Goal: Transaction & Acquisition: Purchase product/service

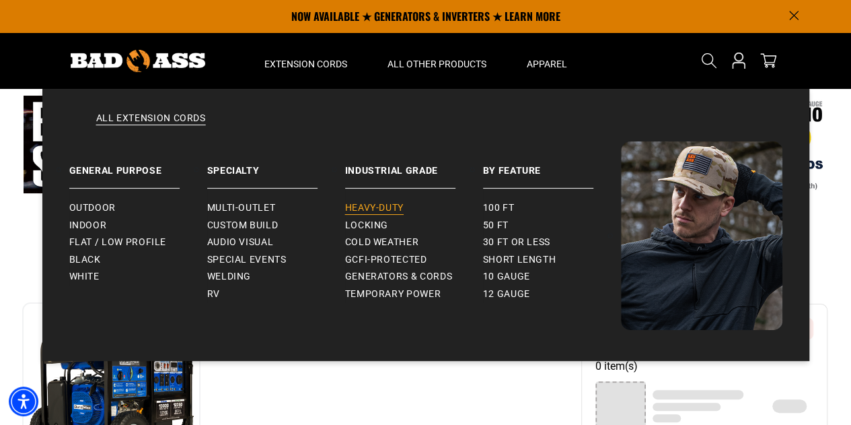
click at [370, 207] on span "Heavy-Duty" at bounding box center [374, 208] width 59 height 12
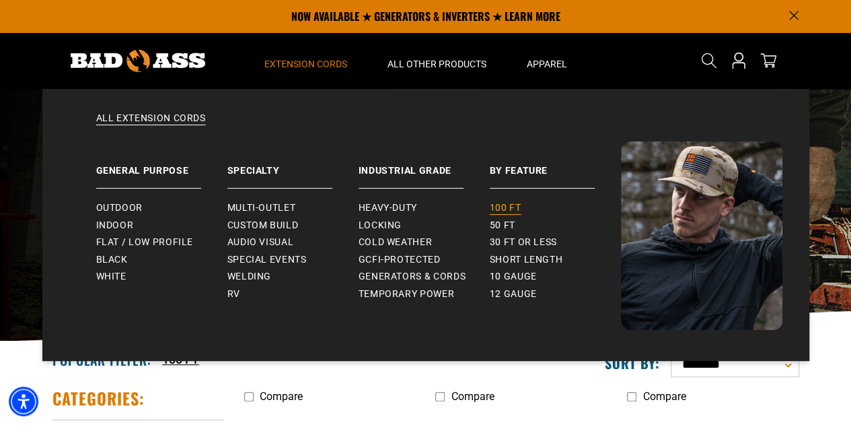
click at [503, 203] on span "100 ft" at bounding box center [506, 208] width 32 height 12
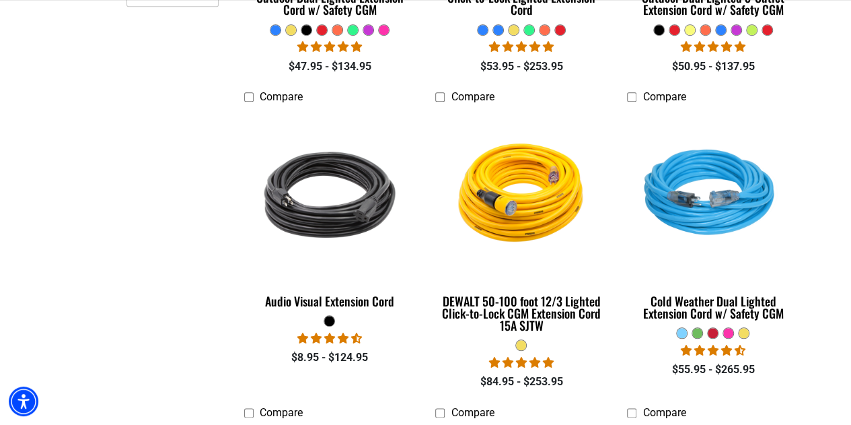
scroll to position [604, 0]
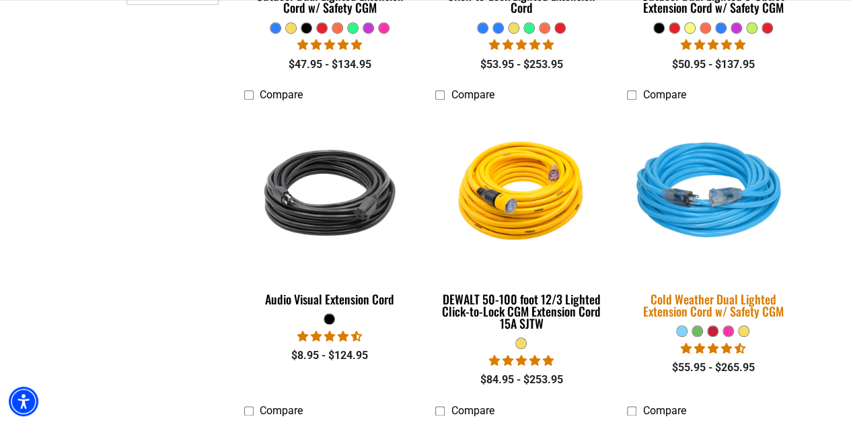
click at [706, 301] on div "Cold Weather Dual Lighted Extension Cord w/ Safety CGM" at bounding box center [713, 305] width 172 height 24
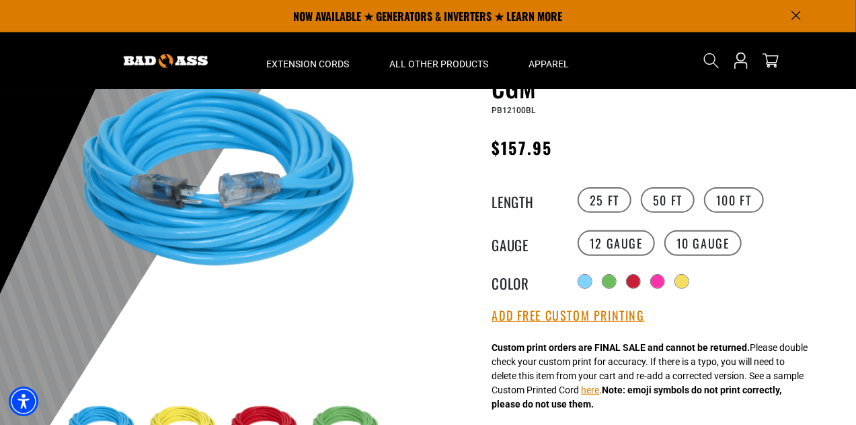
scroll to position [123, 0]
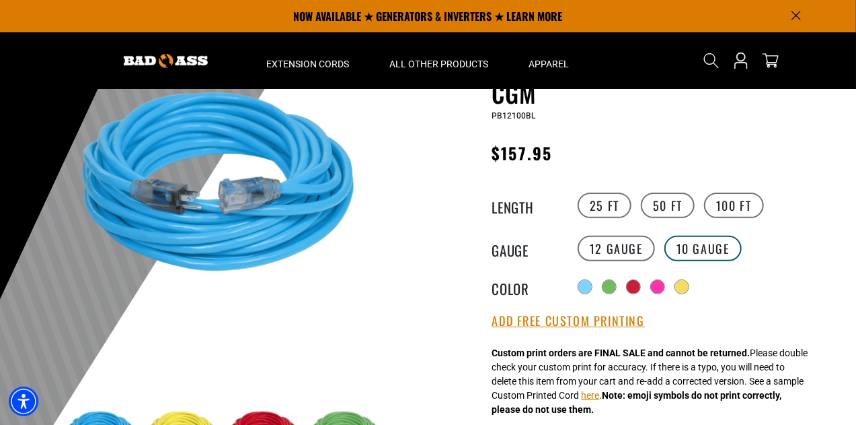
click at [684, 254] on label "10 Gauge" at bounding box center [703, 248] width 77 height 26
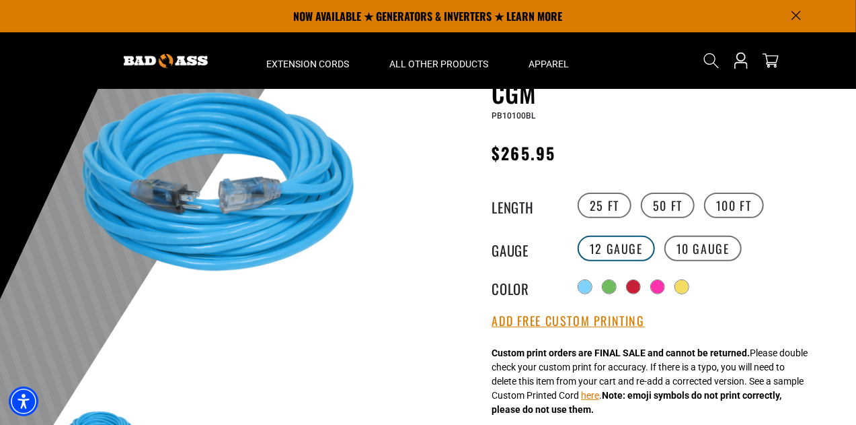
click at [631, 248] on label "12 Gauge" at bounding box center [616, 248] width 77 height 26
click at [658, 215] on label "50 FT" at bounding box center [668, 205] width 54 height 26
click at [690, 246] on label "10 Gauge" at bounding box center [703, 248] width 77 height 26
click at [616, 213] on label "25 FT" at bounding box center [605, 205] width 54 height 26
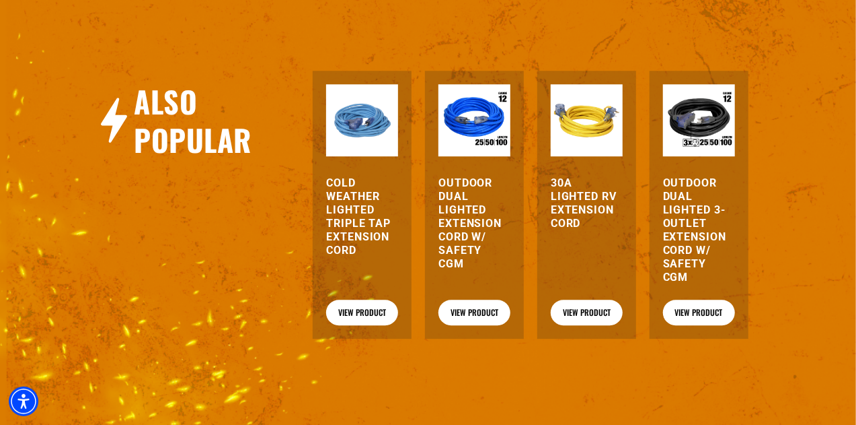
scroll to position [1794, 0]
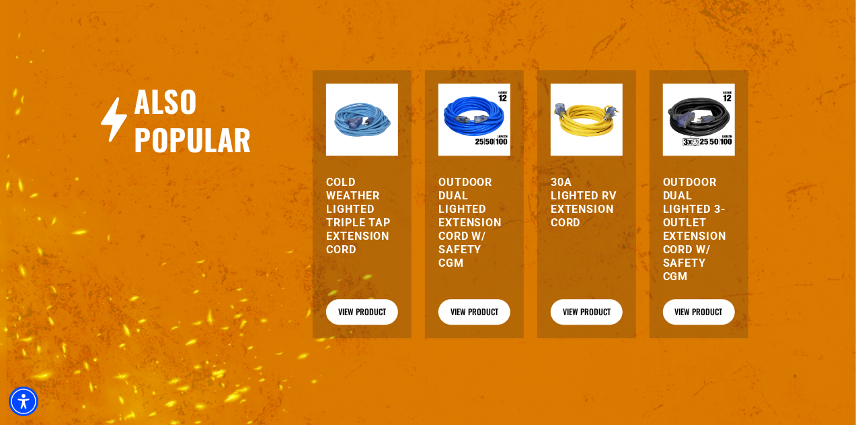
click at [444, 210] on h3 "Outdoor Dual Lighted Extension Cord w/ Safety CGM" at bounding box center [475, 223] width 72 height 94
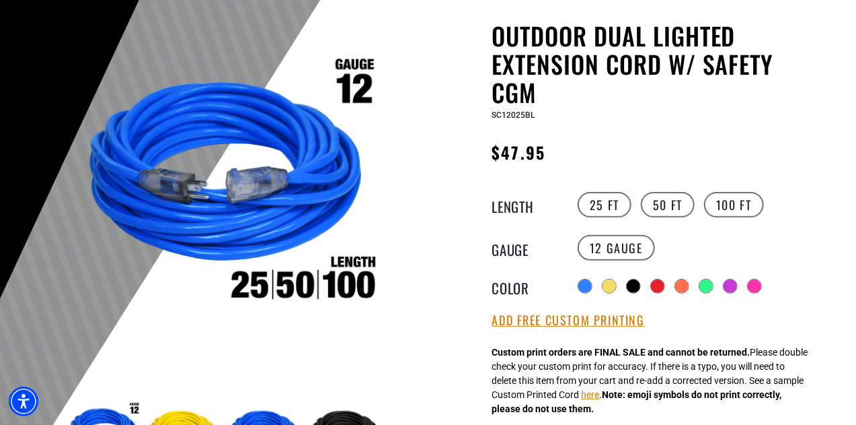
scroll to position [63, 0]
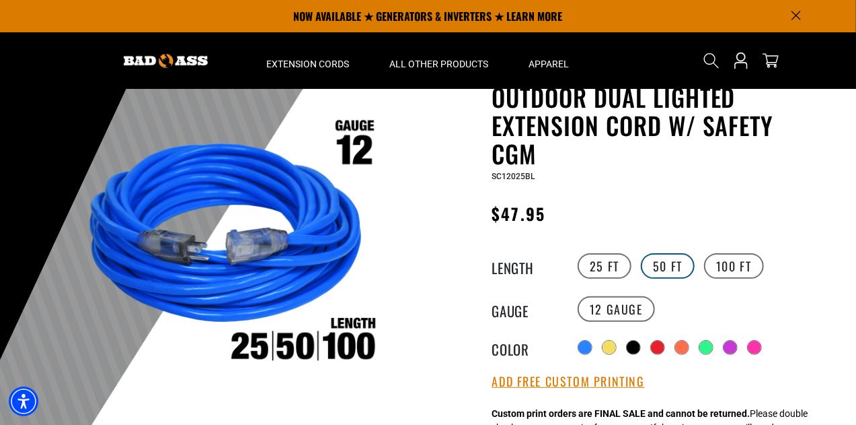
click at [661, 271] on label "50 FT" at bounding box center [668, 266] width 54 height 26
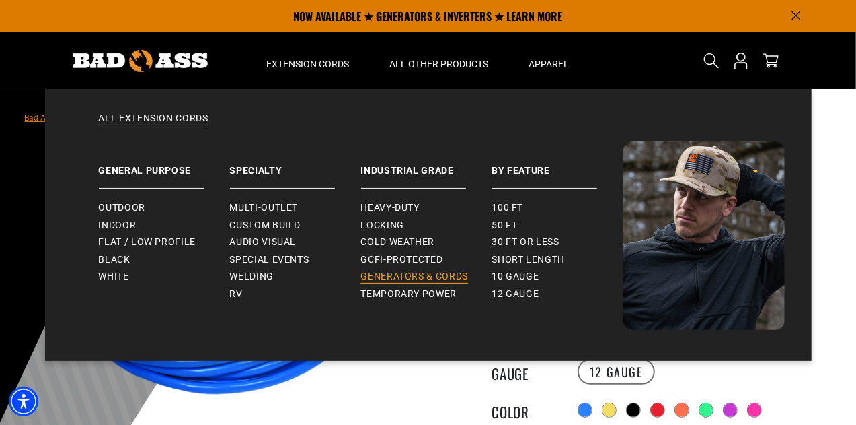
click at [405, 275] on span "Generators & Cords" at bounding box center [415, 276] width 108 height 12
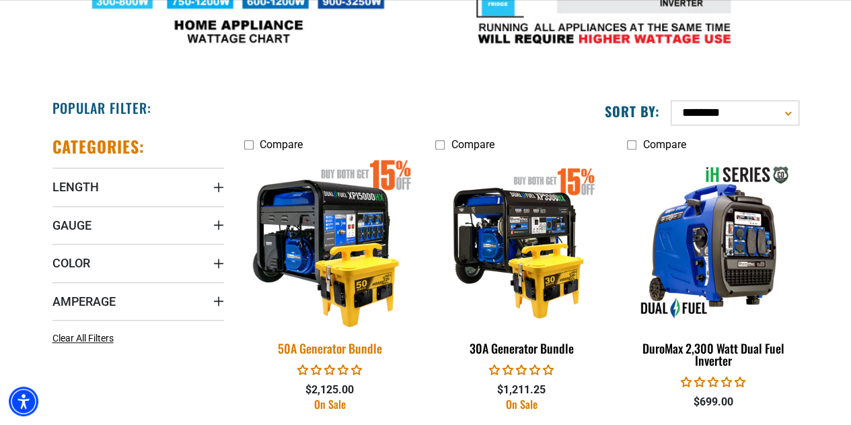
scroll to position [688, 0]
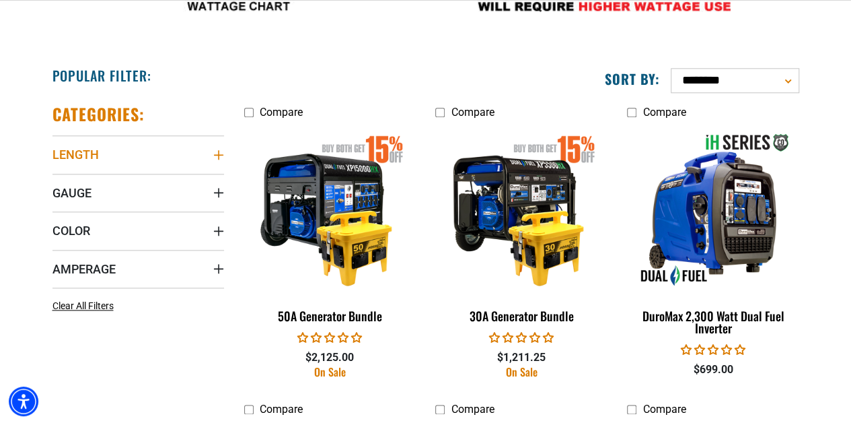
click at [177, 169] on summary "Length" at bounding box center [138, 154] width 172 height 38
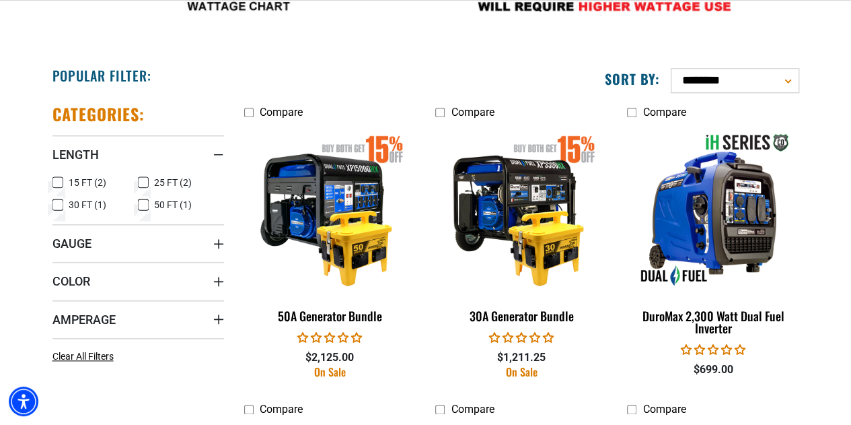
click at [152, 180] on label "25 FT (2) 25 FT (2 products)" at bounding box center [181, 182] width 86 height 17
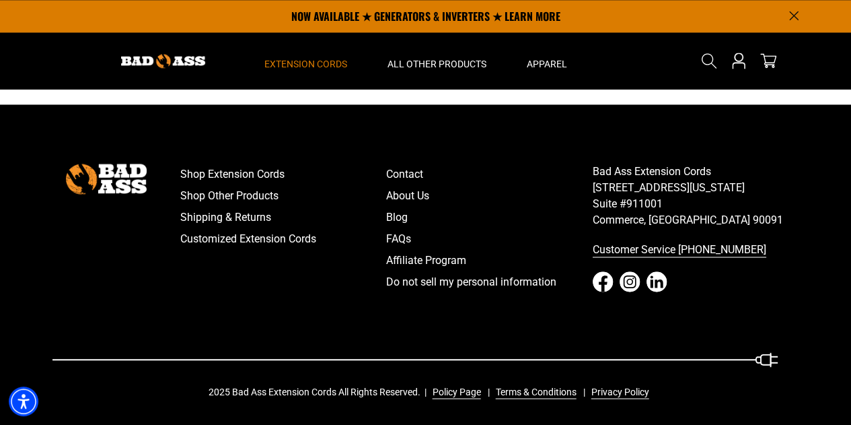
scroll to position [675, 0]
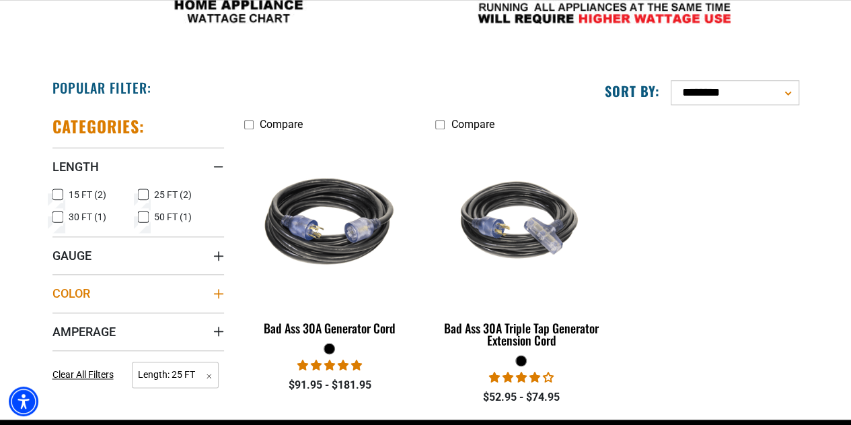
click at [119, 307] on summary "Color" at bounding box center [138, 293] width 172 height 38
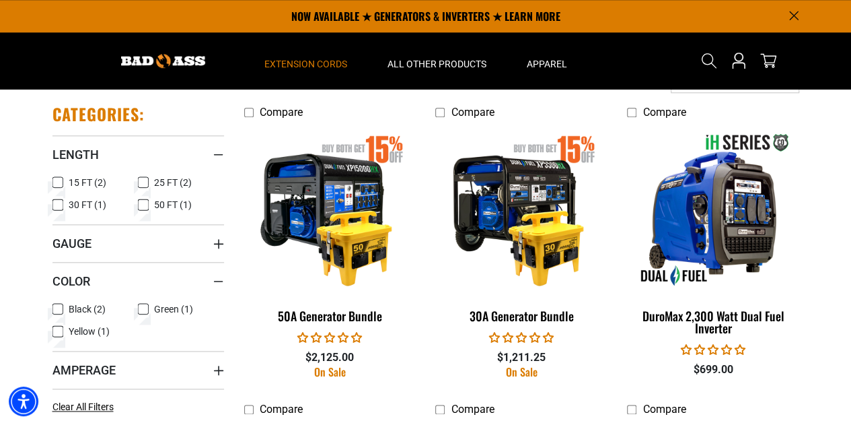
scroll to position [623, 0]
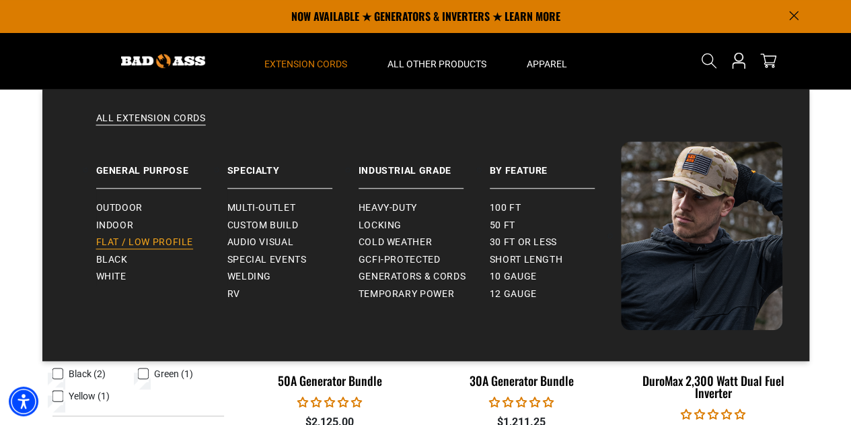
click at [135, 243] on span "Flat / Low Profile" at bounding box center [145, 242] width 98 height 12
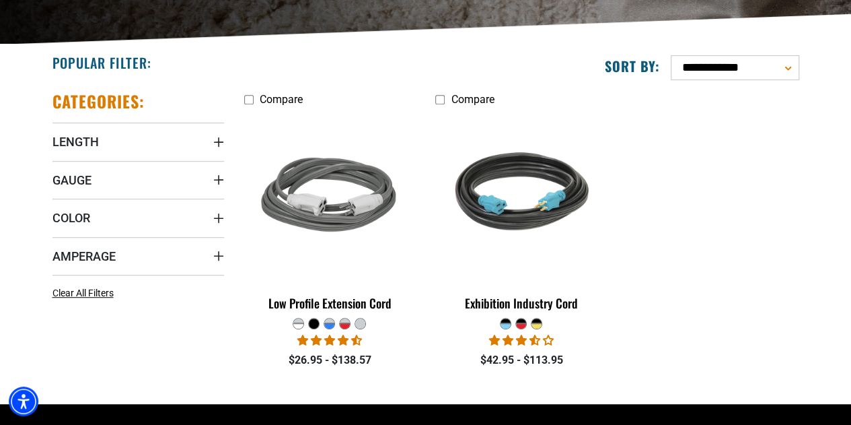
scroll to position [297, 0]
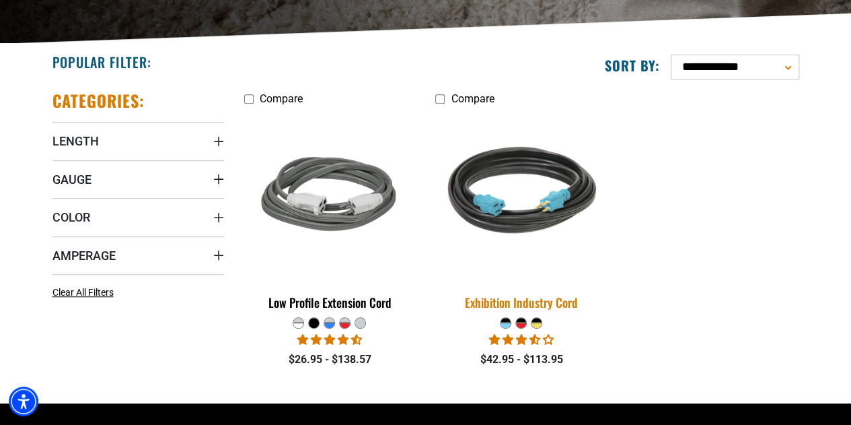
click at [494, 207] on img at bounding box center [521, 196] width 188 height 172
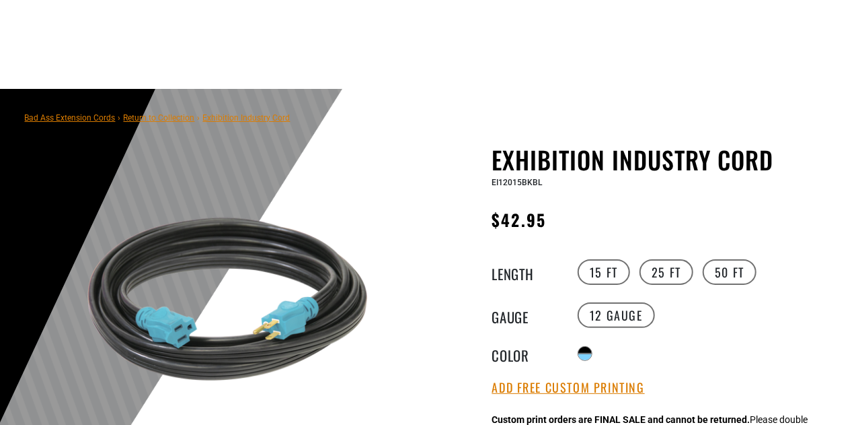
scroll to position [184, 0]
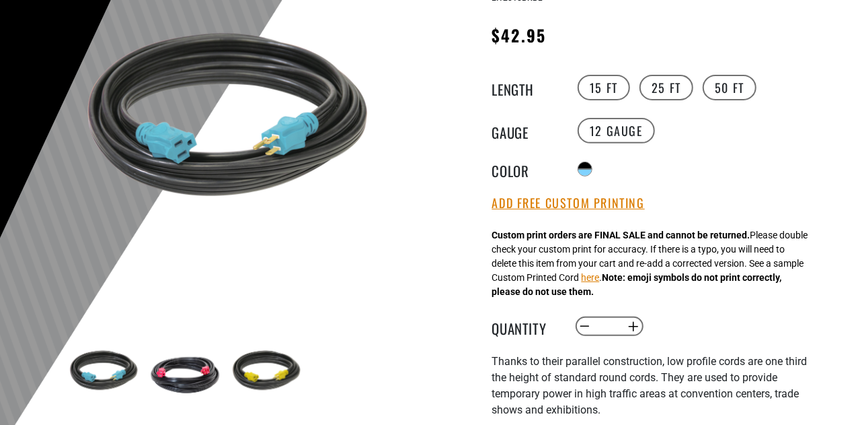
click at [171, 388] on img at bounding box center [185, 373] width 78 height 78
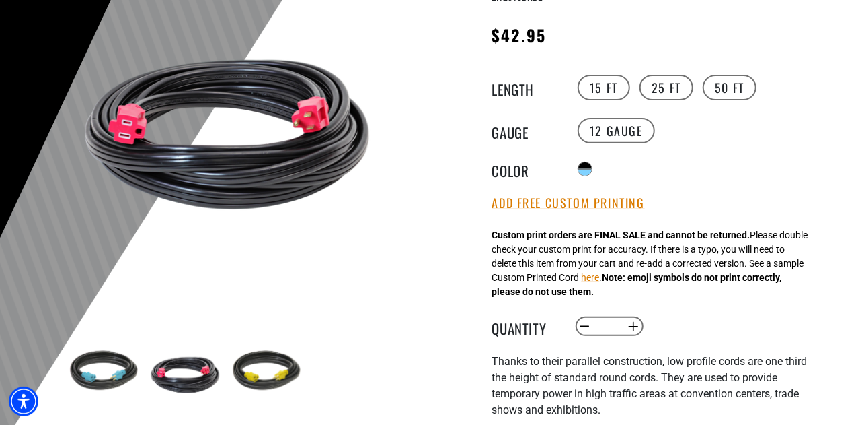
click at [264, 361] on img at bounding box center [266, 373] width 78 height 78
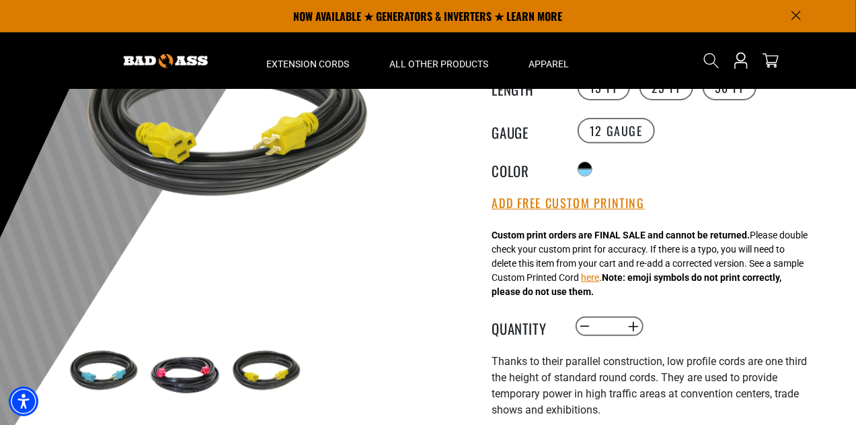
scroll to position [0, 0]
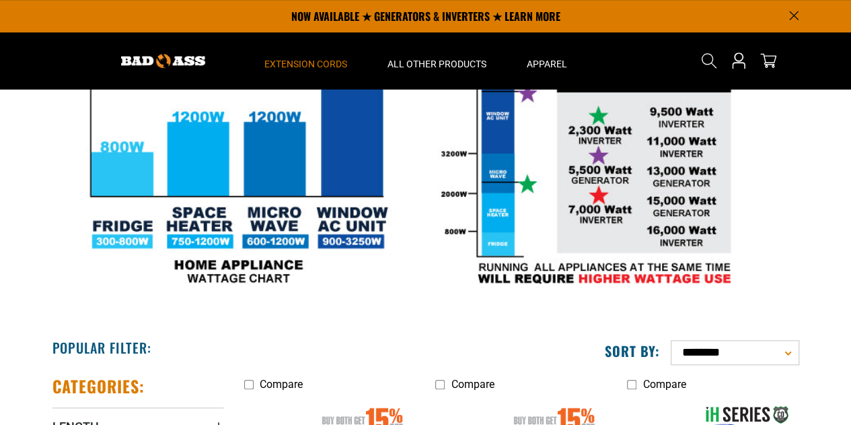
scroll to position [276, 0]
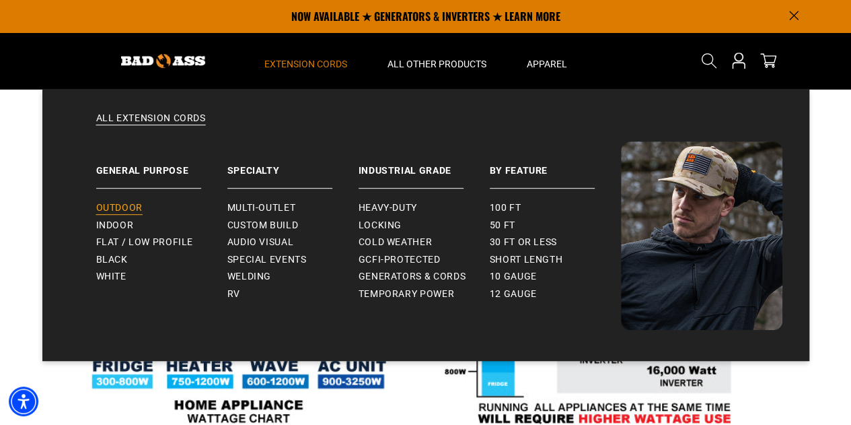
click at [134, 212] on span "Outdoor" at bounding box center [119, 208] width 46 height 12
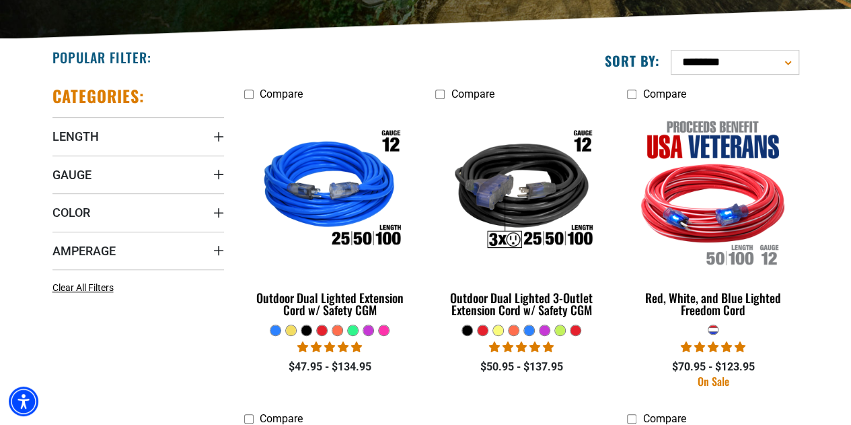
scroll to position [310, 0]
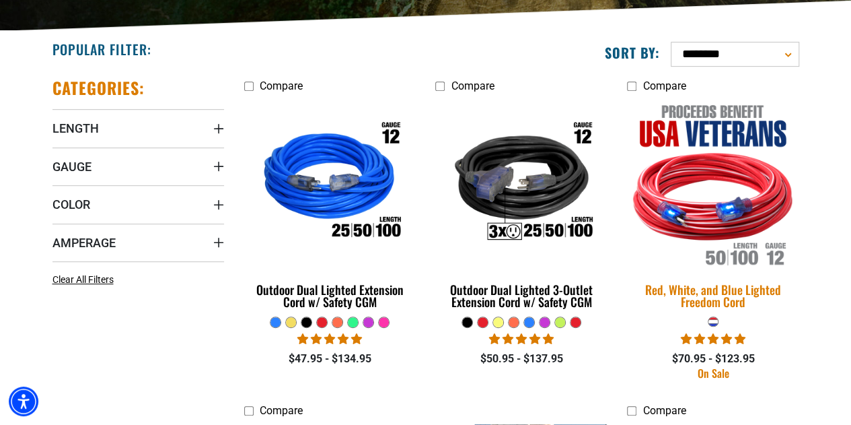
click at [712, 189] on img at bounding box center [713, 183] width 188 height 172
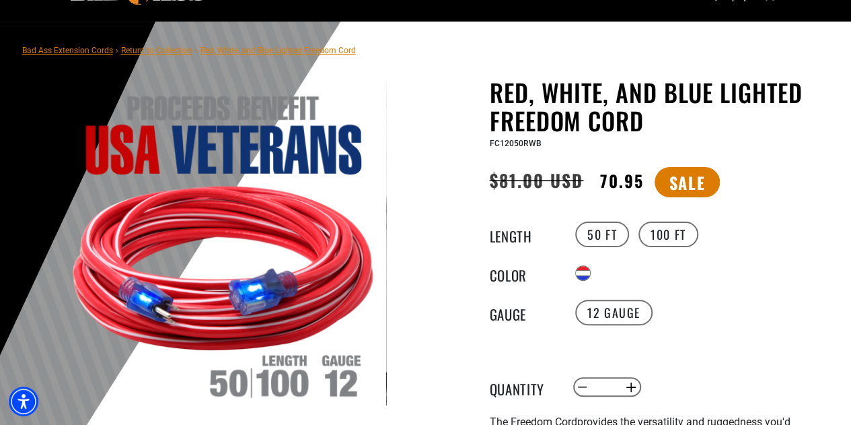
scroll to position [91, 0]
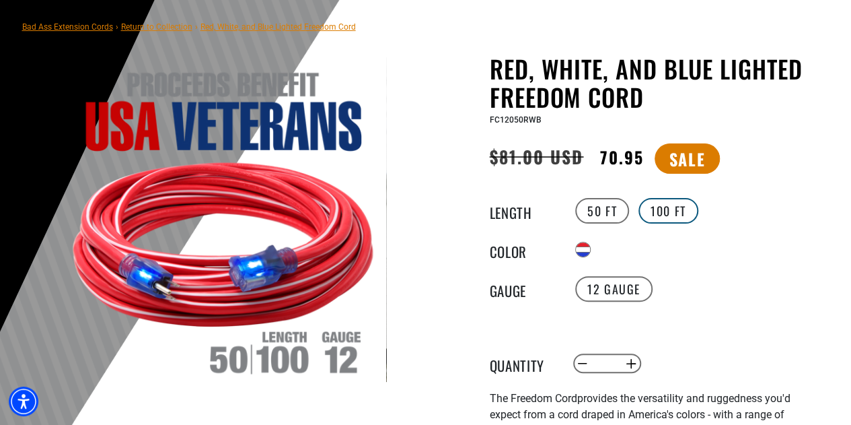
click at [677, 216] on label "100 FT" at bounding box center [668, 211] width 60 height 26
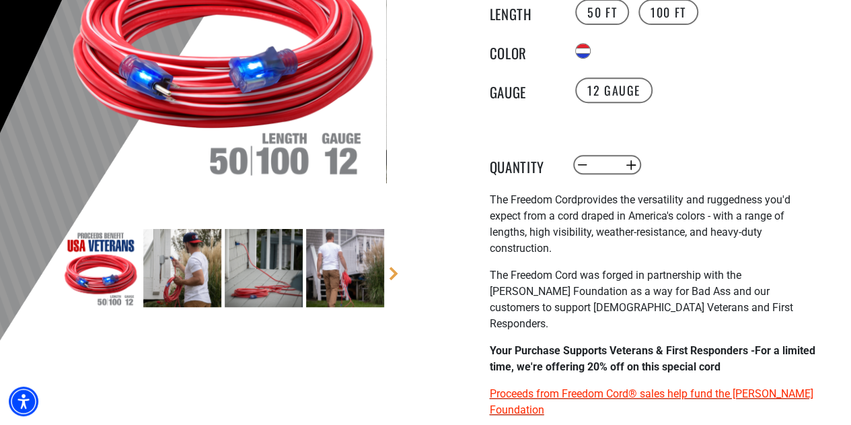
scroll to position [294, 0]
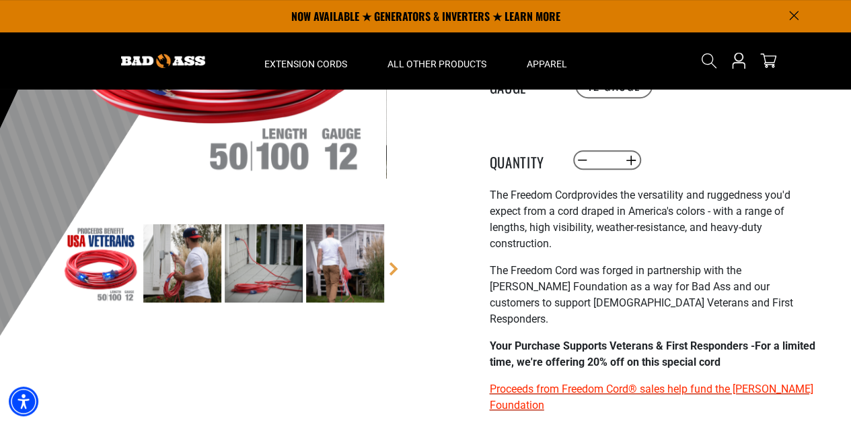
click at [201, 274] on img at bounding box center [182, 263] width 78 height 78
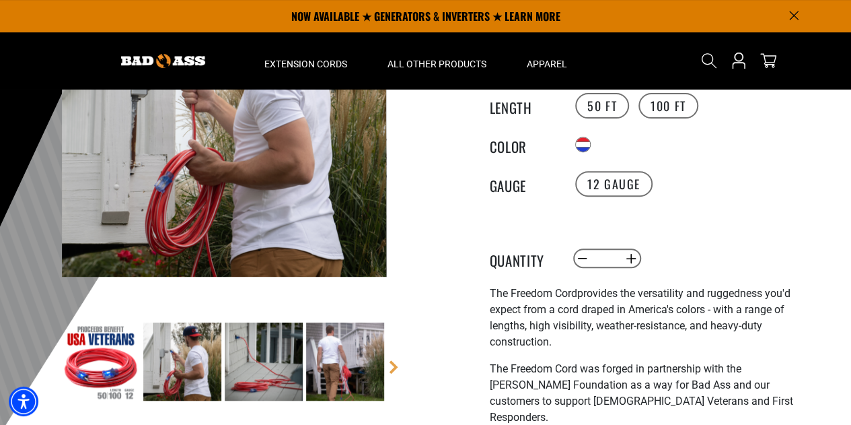
scroll to position [176, 0]
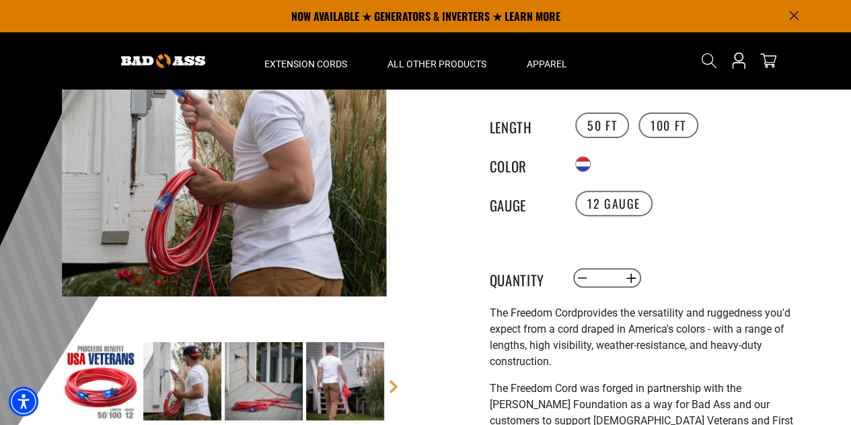
click at [266, 377] on img at bounding box center [264, 381] width 78 height 78
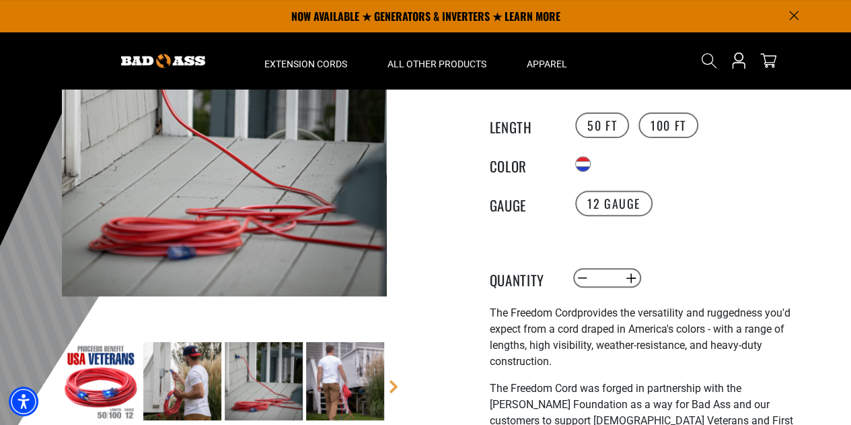
click at [331, 355] on img at bounding box center [345, 381] width 78 height 78
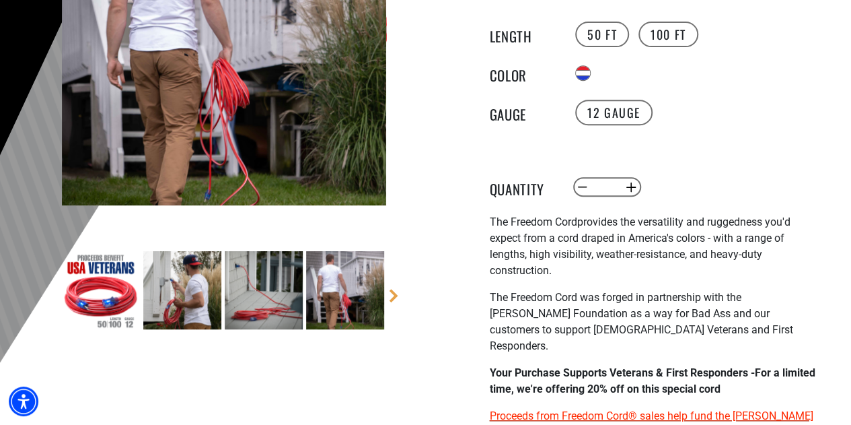
scroll to position [268, 0]
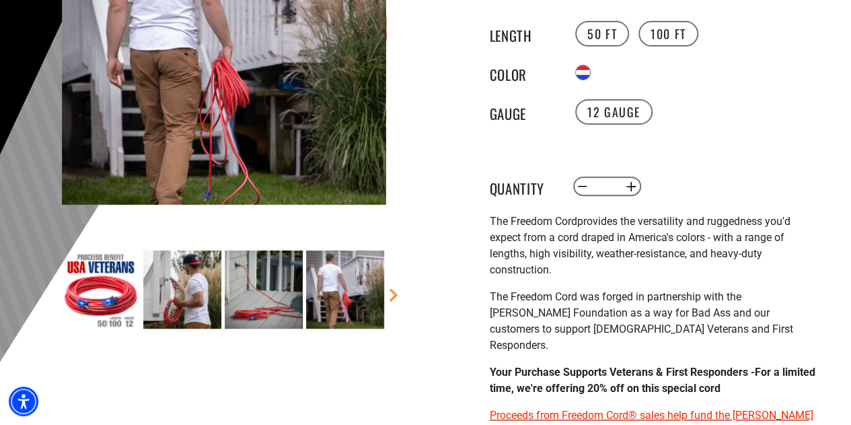
click at [126, 309] on img at bounding box center [101, 289] width 78 height 78
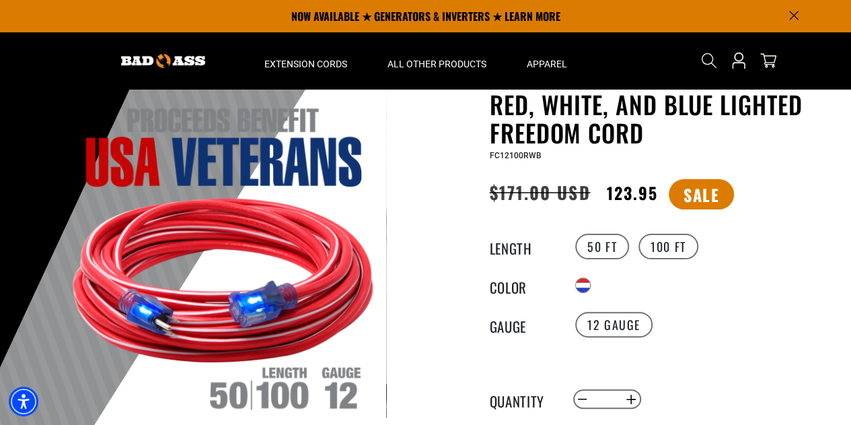
scroll to position [0, 0]
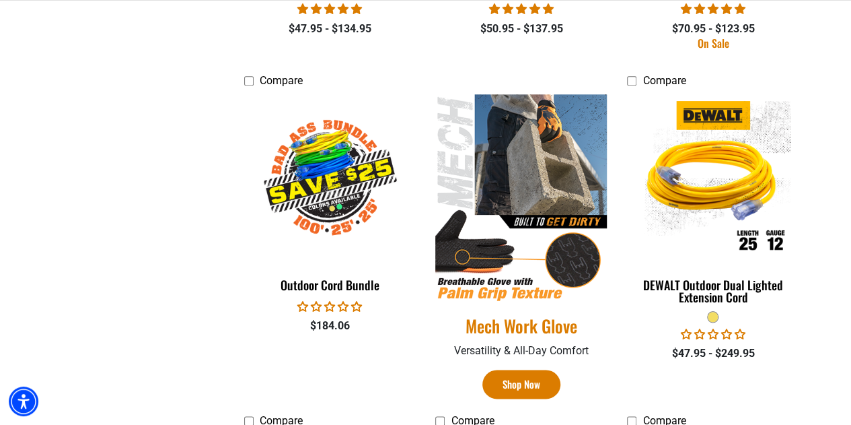
scroll to position [647, 0]
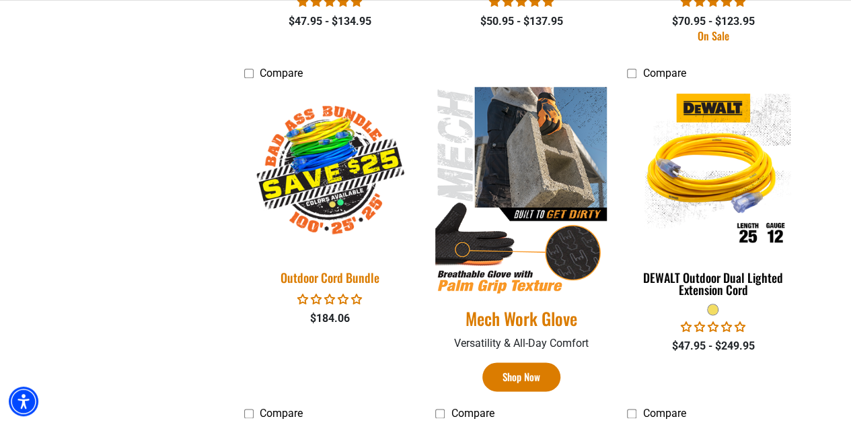
click at [315, 193] on img at bounding box center [329, 171] width 188 height 172
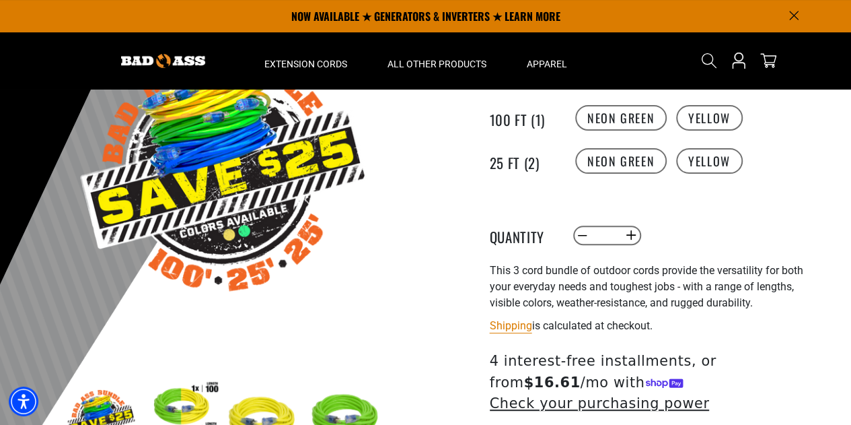
scroll to position [135, 0]
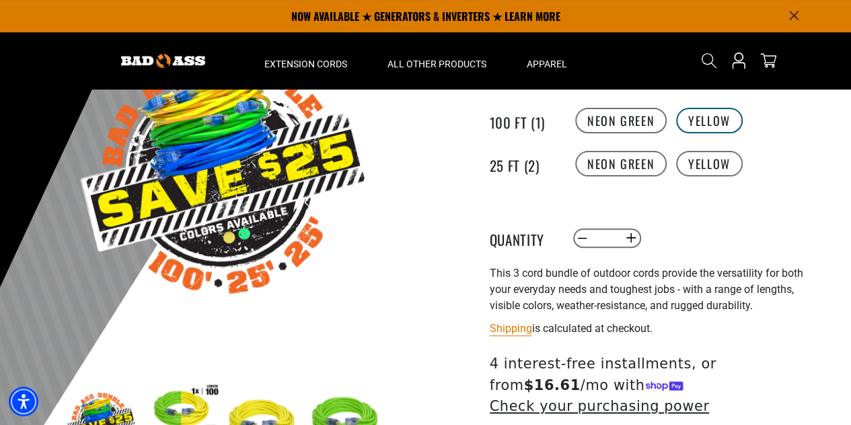
click at [714, 130] on label "Yellow" at bounding box center [709, 121] width 67 height 26
click at [654, 114] on label "Neon Green" at bounding box center [620, 121] width 91 height 26
click at [735, 165] on label "Yellow" at bounding box center [709, 164] width 67 height 26
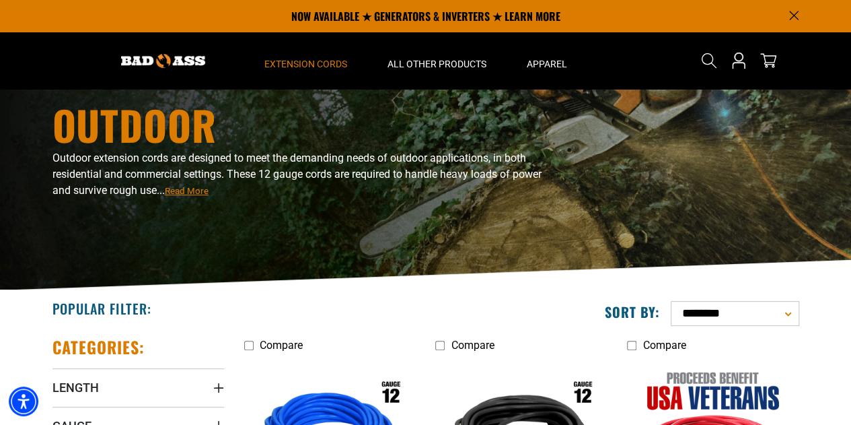
scroll to position [51, 0]
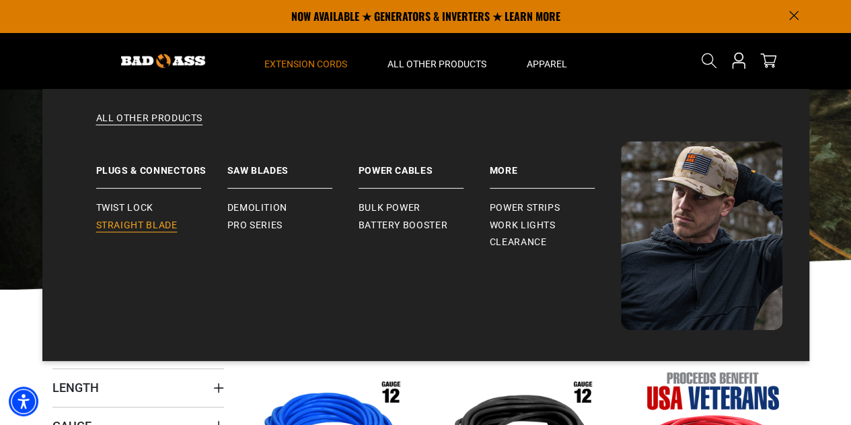
click at [169, 228] on span "Straight Blade" at bounding box center [136, 225] width 81 height 12
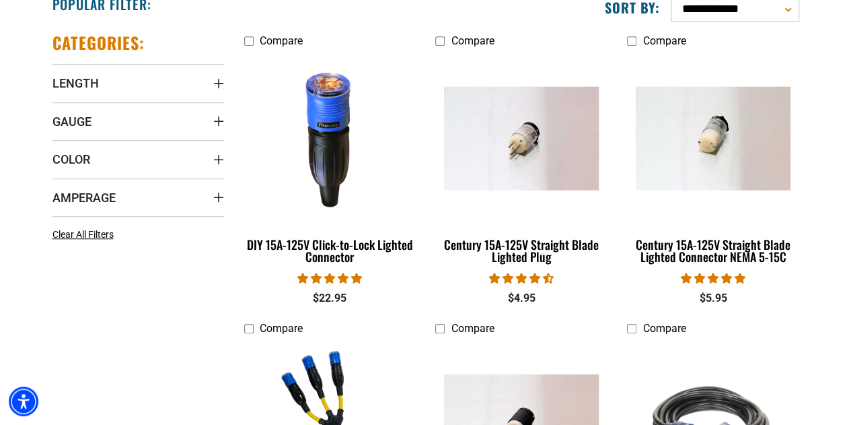
scroll to position [357, 0]
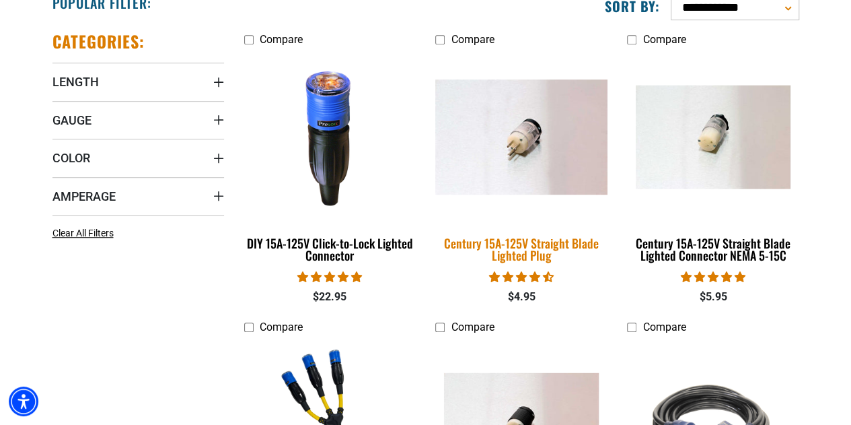
click at [513, 156] on img at bounding box center [521, 136] width 188 height 115
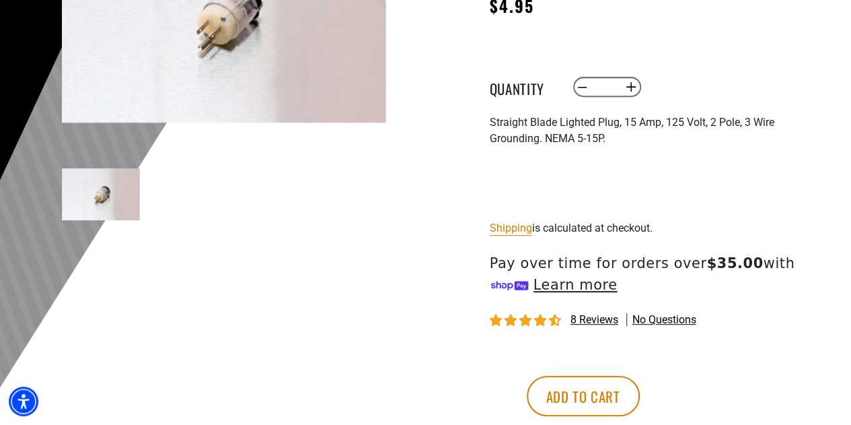
scroll to position [299, 0]
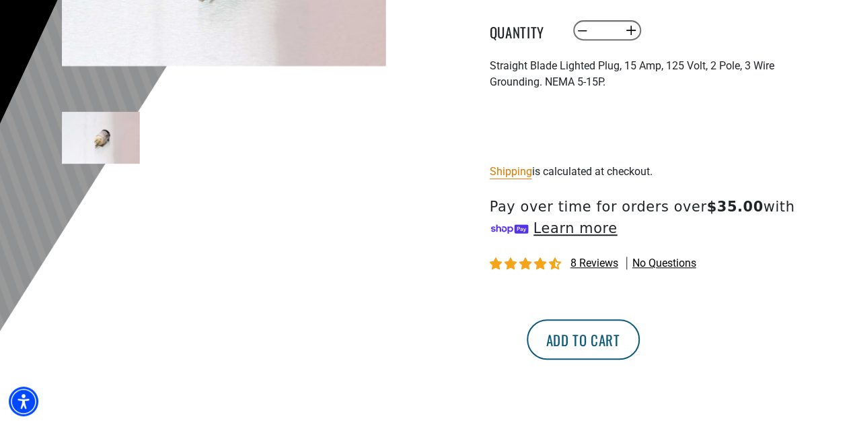
click at [640, 322] on button "Add to cart" at bounding box center [583, 339] width 113 height 40
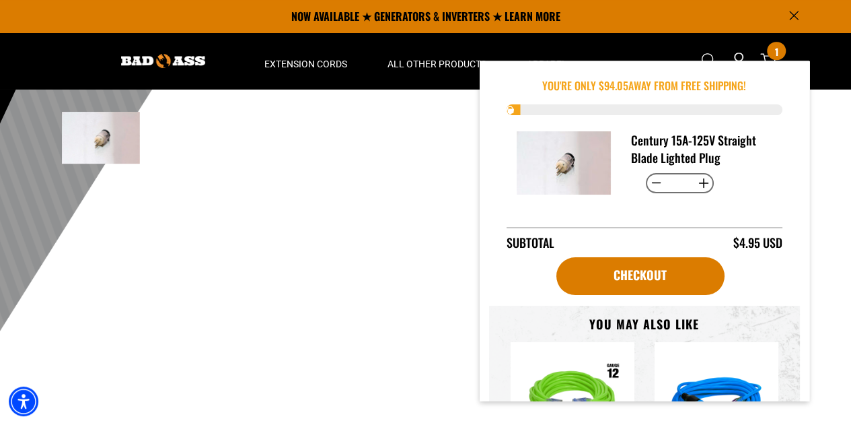
scroll to position [0, 0]
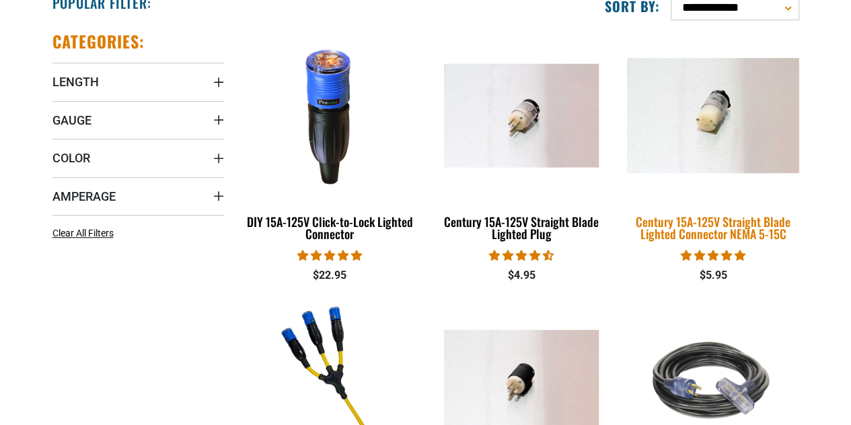
click at [731, 133] on img at bounding box center [713, 115] width 188 height 115
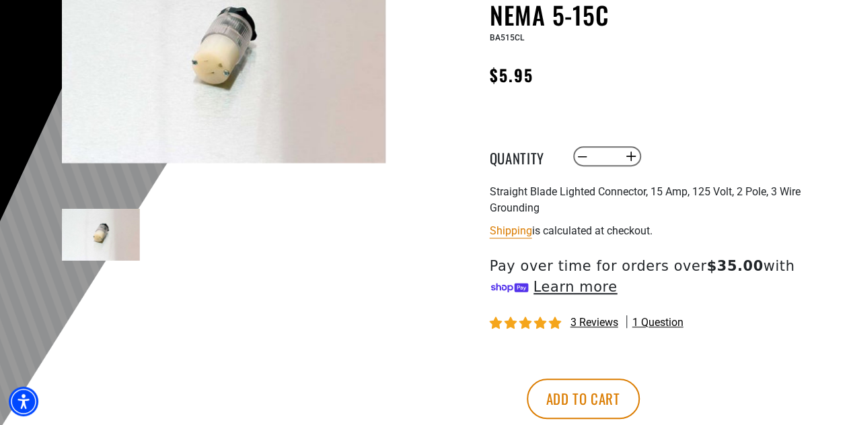
scroll to position [255, 0]
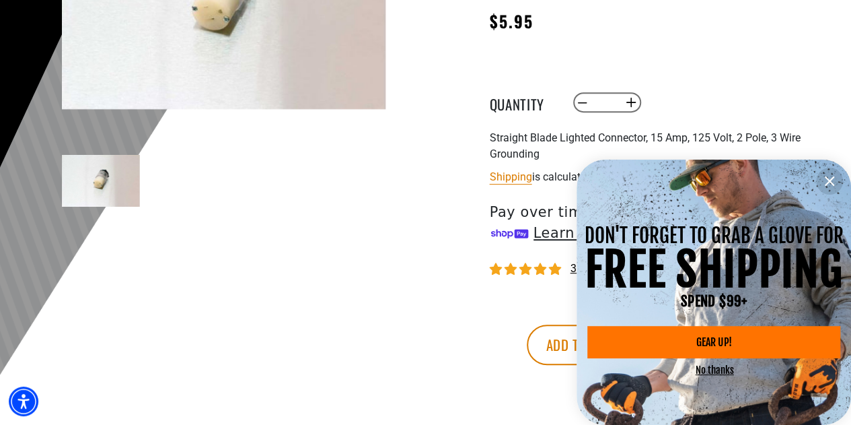
click at [659, 320] on div "DON'T FORGET TO GRAB A GLOVE FOR FREE SHIPPING SPEND $99+" at bounding box center [714, 248] width 274 height 143
click at [827, 180] on icon "information" at bounding box center [829, 181] width 16 height 16
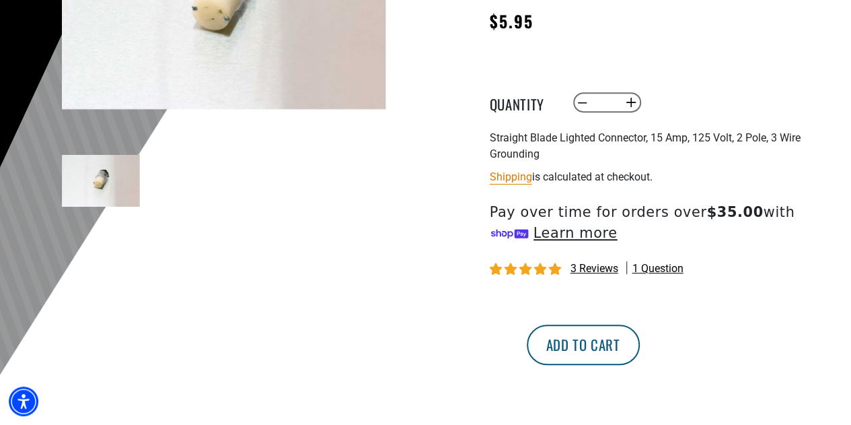
click at [640, 353] on button "Add to cart" at bounding box center [583, 344] width 113 height 40
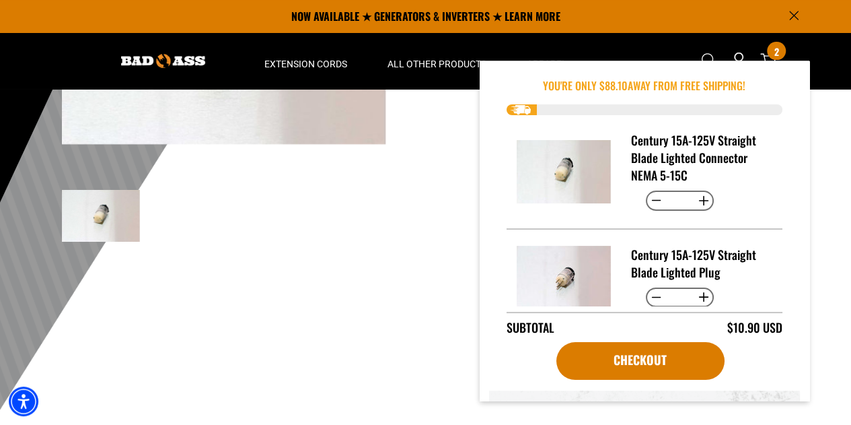
scroll to position [219, 0]
click at [433, 340] on div "Century 15A-125V Straight Blade Lighted Connector NEMA 5-15C Century 15A-125V S…" at bounding box center [628, 193] width 404 height 535
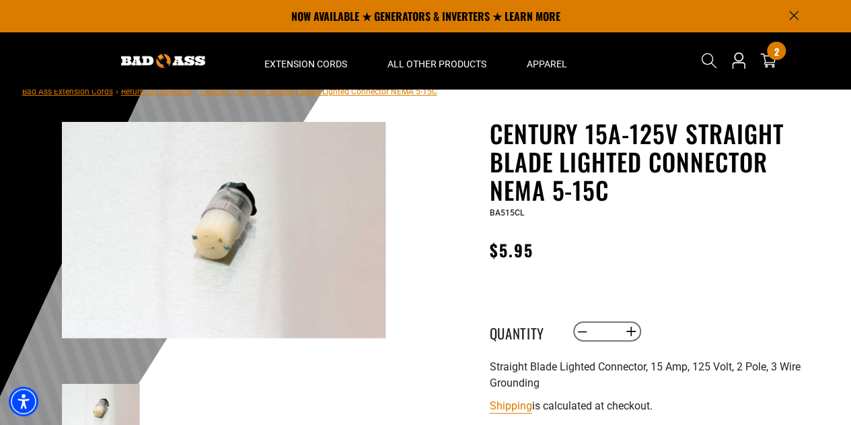
scroll to position [0, 0]
